Goal: Information Seeking & Learning: Learn about a topic

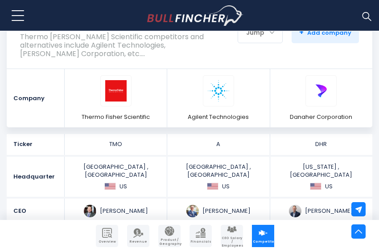
scroll to position [174, 0]
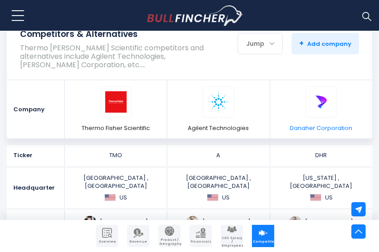
click at [308, 130] on span "Danaher Corporation" at bounding box center [321, 128] width 62 height 8
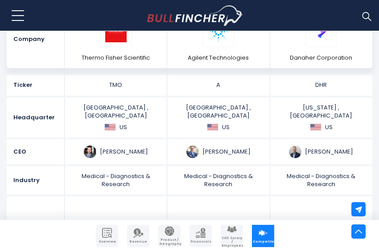
scroll to position [247, 0]
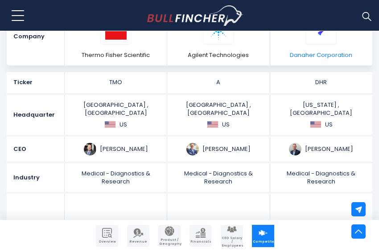
click at [325, 58] on span "Danaher Corporation" at bounding box center [321, 55] width 62 height 8
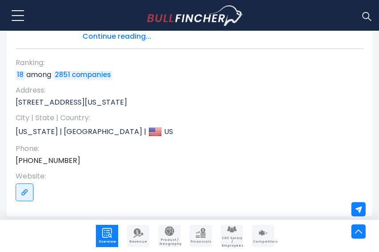
scroll to position [470, 0]
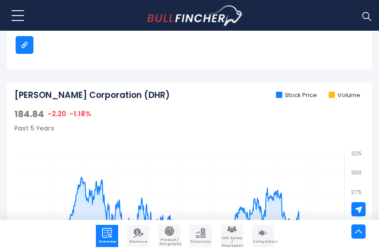
click at [27, 47] on img "Go to link" at bounding box center [24, 44] width 7 height 7
